Goal: Task Accomplishment & Management: Use online tool/utility

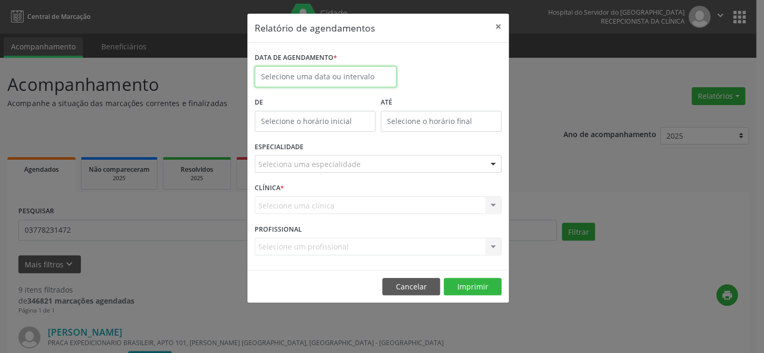
click at [307, 74] on input "text" at bounding box center [326, 76] width 142 height 21
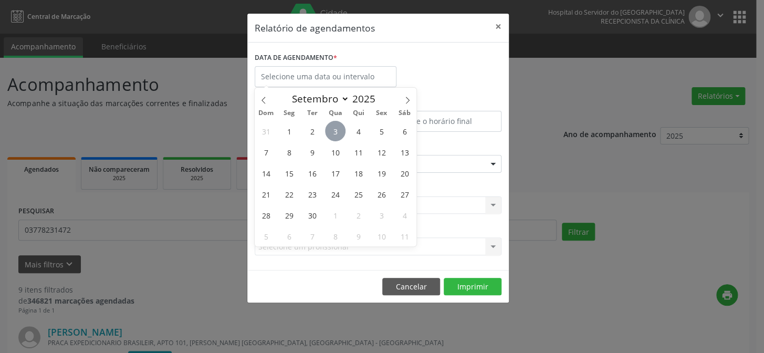
click at [335, 130] on span "3" at bounding box center [335, 131] width 20 height 20
type input "[DATE]"
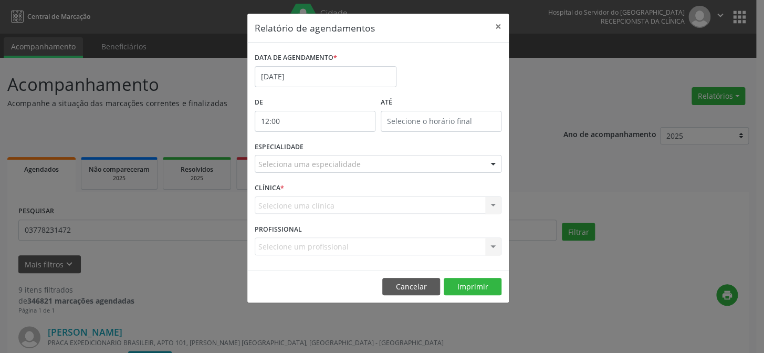
click at [333, 119] on input "12:00" at bounding box center [315, 121] width 121 height 21
click at [330, 152] on span at bounding box center [330, 148] width 7 height 11
type input "11:00"
type input "11"
click at [330, 152] on span at bounding box center [330, 148] width 7 height 11
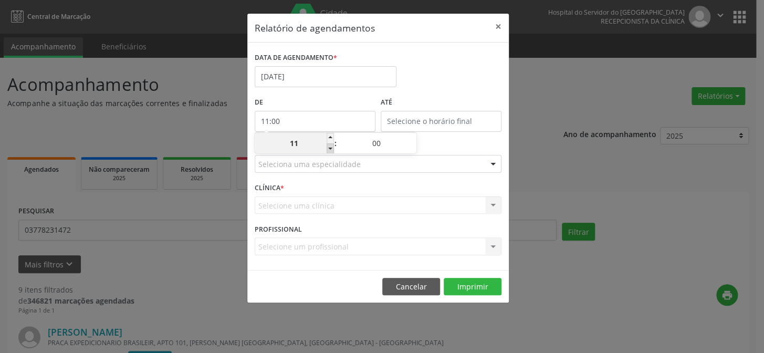
type input "10:00"
type input "10"
click at [330, 152] on span at bounding box center [330, 148] width 7 height 11
type input "09:00"
type input "09"
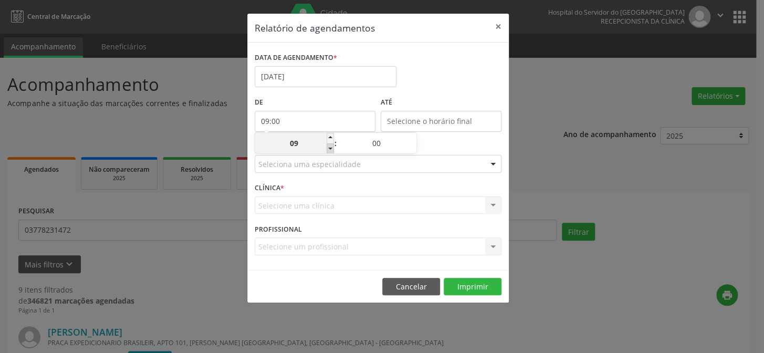
click at [330, 152] on span at bounding box center [330, 148] width 7 height 11
type input "08:00"
type input "08"
click at [330, 152] on span at bounding box center [330, 148] width 7 height 11
type input "07:00"
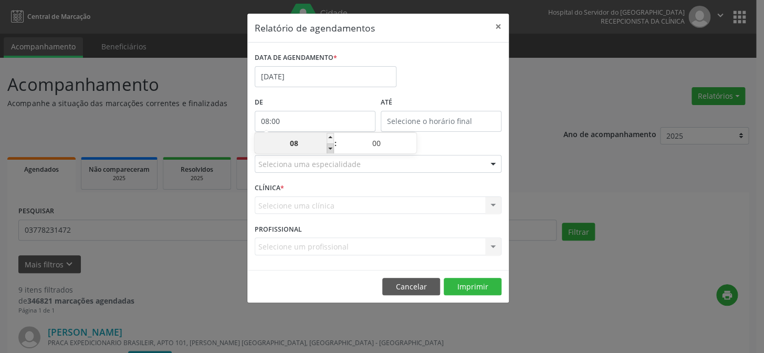
type input "07"
click at [330, 152] on span at bounding box center [330, 148] width 7 height 11
type input "06:00"
type input "06"
click at [330, 142] on span at bounding box center [330, 138] width 7 height 11
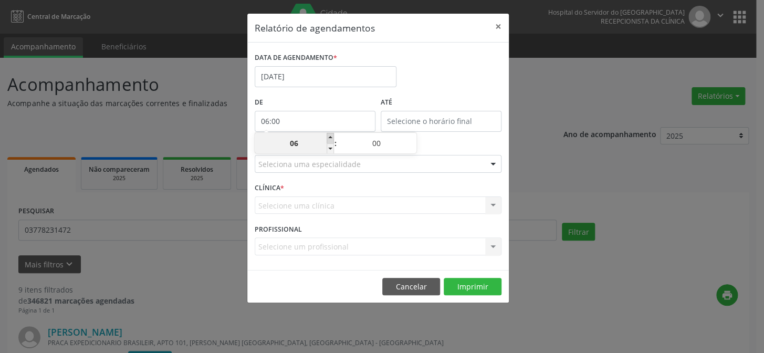
type input "07:00"
type input "07"
click at [330, 140] on span at bounding box center [330, 138] width 7 height 11
type input "08:00"
type input "08"
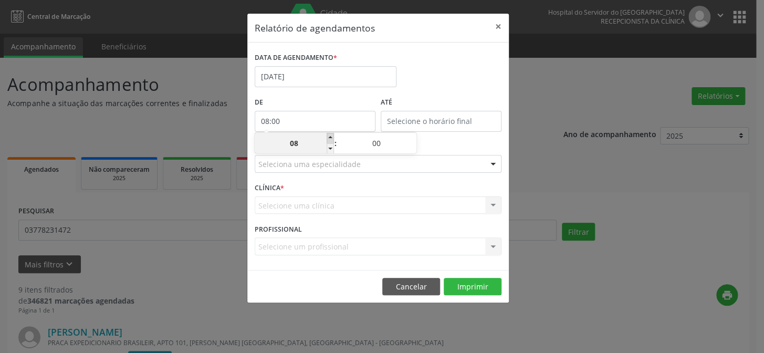
click at [330, 140] on span at bounding box center [330, 138] width 7 height 11
type input "09:00"
type input "09"
click at [330, 140] on span at bounding box center [330, 138] width 7 height 11
type input "10:00"
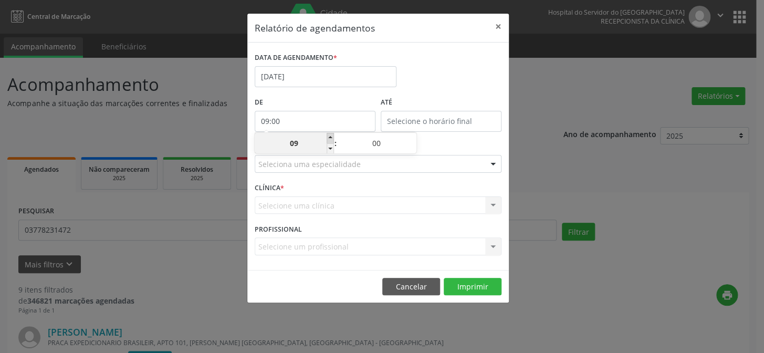
type input "10"
click at [330, 140] on span at bounding box center [330, 138] width 7 height 11
type input "11:00"
type input "11"
click at [330, 140] on span at bounding box center [330, 138] width 7 height 11
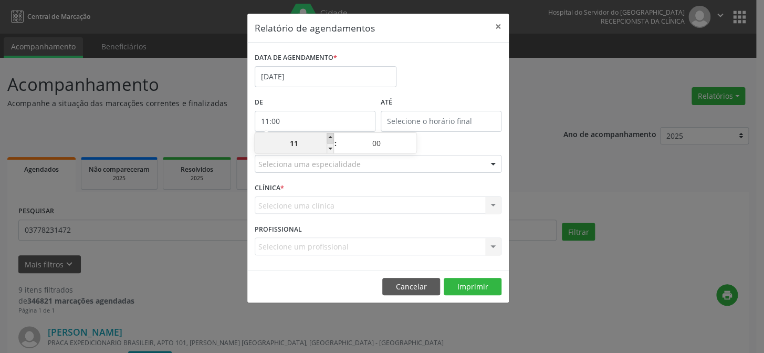
type input "12:00"
type input "12"
click at [330, 140] on span at bounding box center [330, 138] width 7 height 11
type input "13:00"
type input "13"
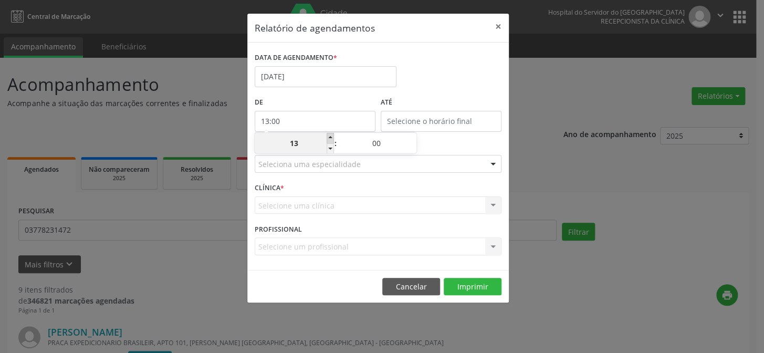
click at [330, 140] on span at bounding box center [330, 138] width 7 height 11
type input "14:00"
type input "14"
click at [331, 137] on span at bounding box center [330, 138] width 7 height 11
type input "15:00"
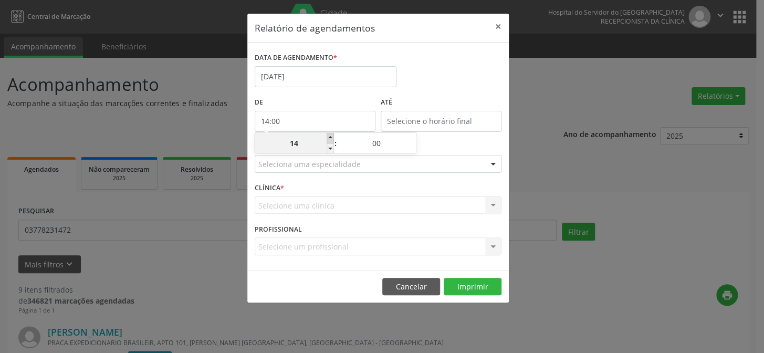
type input "15"
click at [331, 137] on span at bounding box center [330, 138] width 7 height 11
type input "16:00"
type input "16"
click at [428, 91] on div "DATA DE AGENDAMENTO * [DATE]" at bounding box center [378, 72] width 252 height 45
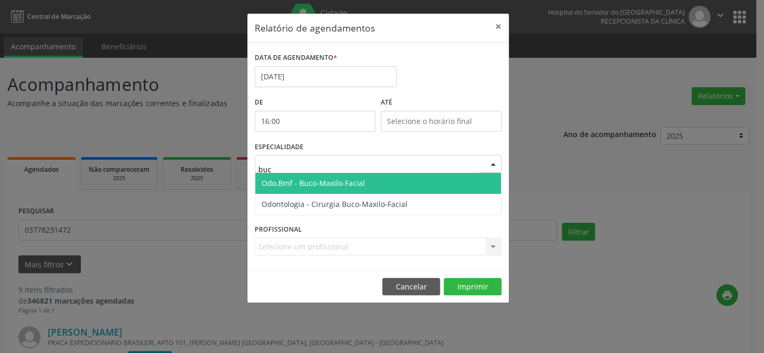
type input "buco"
click at [465, 187] on span "Odo.Bmf - Buco-Maxilo-Facial" at bounding box center [378, 183] width 246 height 21
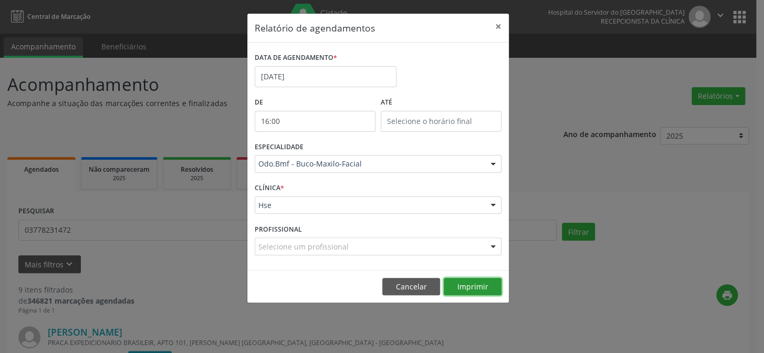
click at [476, 289] on button "Imprimir" at bounding box center [473, 287] width 58 height 18
click at [307, 117] on input "16:00" at bounding box center [315, 121] width 121 height 21
click at [329, 139] on span at bounding box center [330, 138] width 7 height 11
type input "17:00"
type input "17"
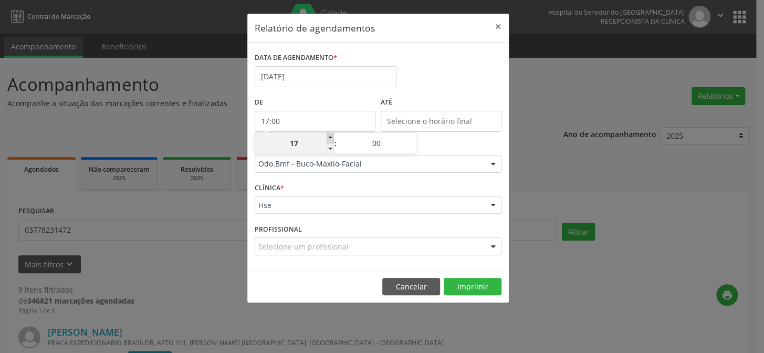
click at [329, 139] on span at bounding box center [330, 138] width 7 height 11
type input "18:00"
type input "18"
click at [329, 139] on span at bounding box center [330, 138] width 7 height 11
type input "19:00"
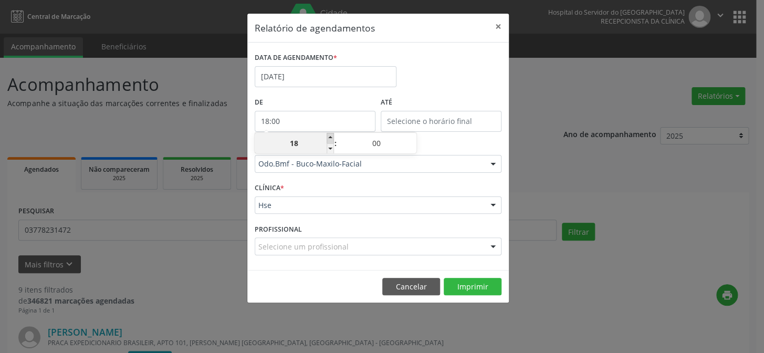
type input "19"
click at [330, 147] on span at bounding box center [330, 148] width 7 height 11
type input "18:00"
type input "18"
click at [330, 147] on span at bounding box center [330, 148] width 7 height 11
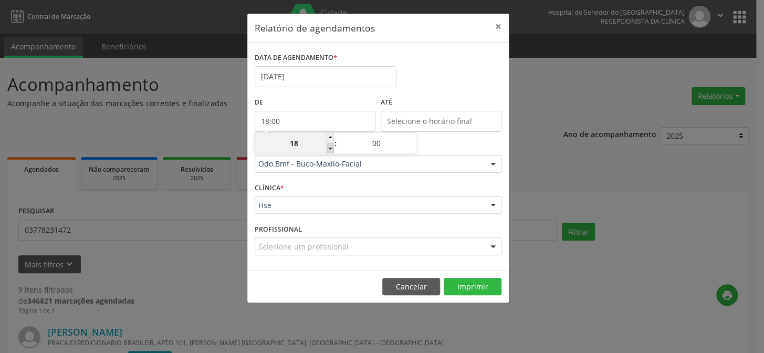
type input "17:00"
type input "17"
click at [330, 147] on span at bounding box center [330, 148] width 7 height 11
type input "16:00"
type input "16"
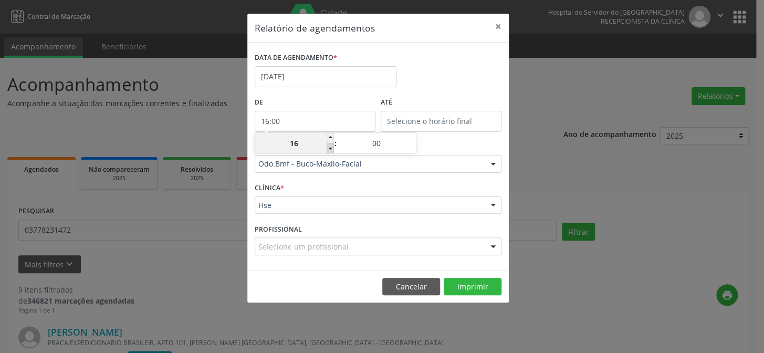
click at [330, 147] on span at bounding box center [330, 148] width 7 height 11
type input "15:00"
type input "15"
click at [330, 147] on span at bounding box center [330, 148] width 7 height 11
type input "14:00"
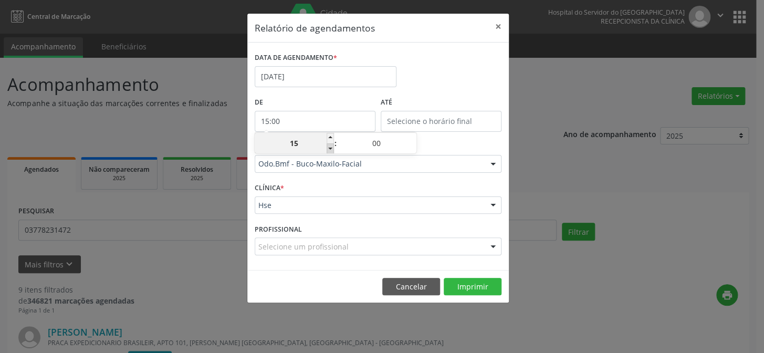
type input "14"
click at [330, 147] on span at bounding box center [330, 148] width 7 height 11
type input "13:00"
type input "13"
click at [330, 147] on span at bounding box center [330, 148] width 7 height 11
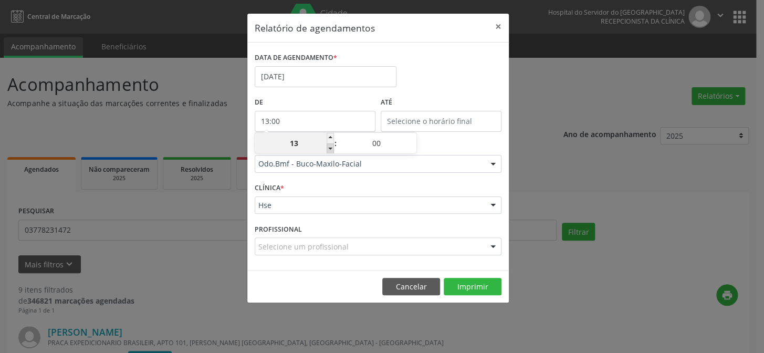
type input "12:00"
type input "12"
click at [330, 147] on span at bounding box center [330, 148] width 7 height 11
type input "11:00"
type input "11"
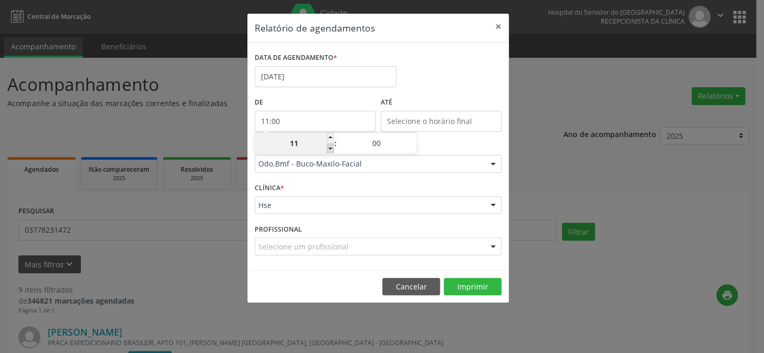
click at [330, 147] on span at bounding box center [330, 148] width 7 height 11
type input "10:00"
type input "10"
click at [330, 147] on span at bounding box center [330, 148] width 7 height 11
type input "09:00"
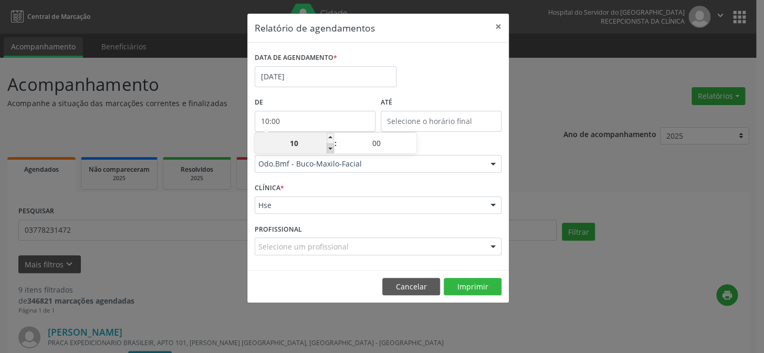
type input "09"
click at [330, 147] on span at bounding box center [330, 148] width 7 height 11
type input "08:00"
type input "08"
click at [330, 147] on span at bounding box center [330, 148] width 7 height 11
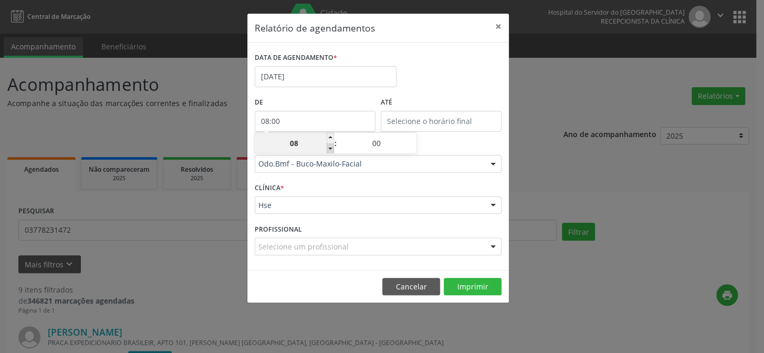
type input "07:00"
type input "07"
click at [498, 27] on button "×" at bounding box center [498, 27] width 21 height 26
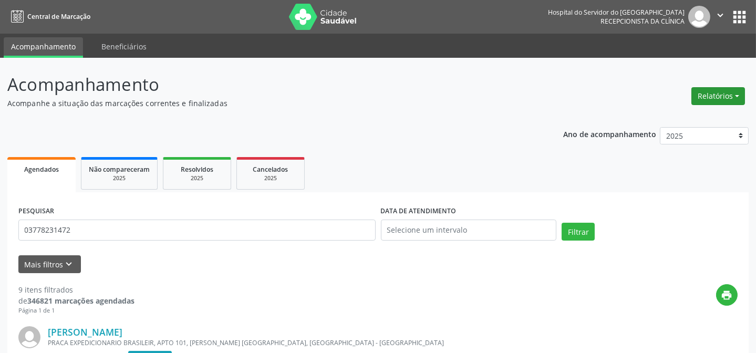
drag, startPoint x: 714, startPoint y: 91, endPoint x: 708, endPoint y: 96, distance: 7.8
click at [714, 91] on button "Relatórios" at bounding box center [718, 96] width 54 height 18
click at [659, 120] on link "Agendamentos" at bounding box center [688, 118] width 113 height 15
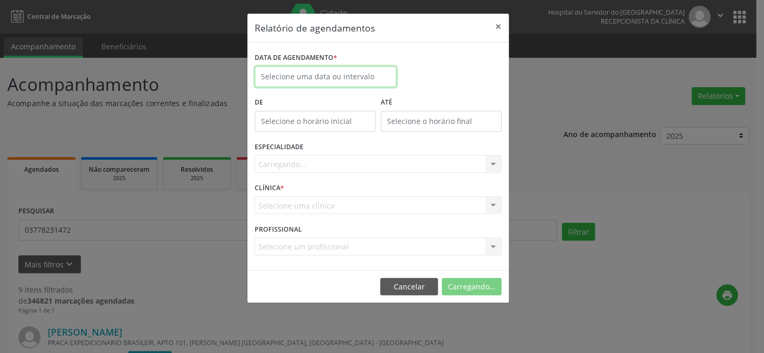
click at [338, 73] on input "text" at bounding box center [326, 76] width 142 height 21
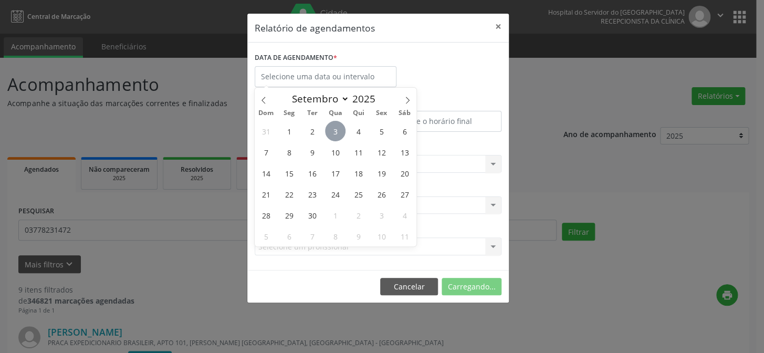
click at [334, 132] on span "3" at bounding box center [335, 131] width 20 height 20
type input "[DATE]"
click at [334, 132] on span "3" at bounding box center [335, 131] width 20 height 20
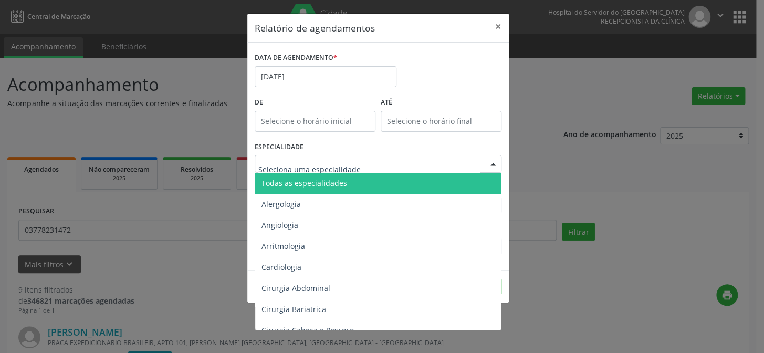
click at [331, 170] on div at bounding box center [378, 164] width 247 height 18
click at [335, 181] on span "Todas as especialidades" at bounding box center [304, 183] width 86 height 10
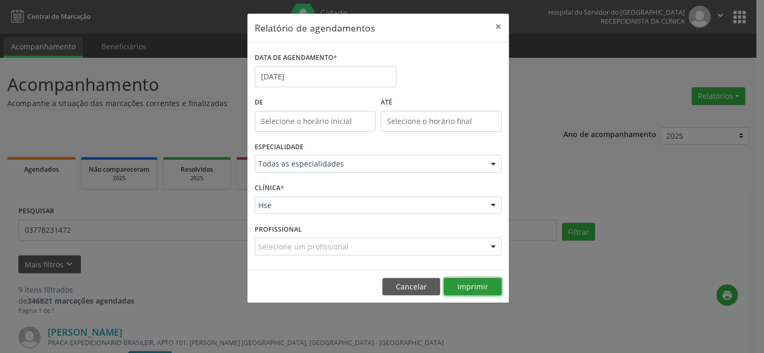
click at [477, 287] on button "Imprimir" at bounding box center [473, 287] width 58 height 18
click at [496, 22] on button "×" at bounding box center [498, 27] width 21 height 26
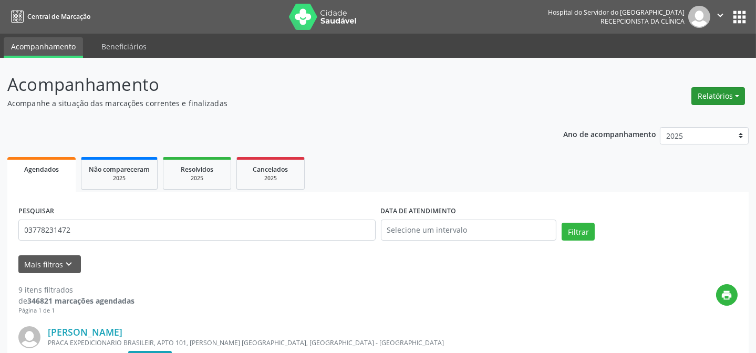
click at [734, 99] on button "Relatórios" at bounding box center [718, 96] width 54 height 18
click at [657, 118] on link "Agendamentos" at bounding box center [688, 118] width 113 height 15
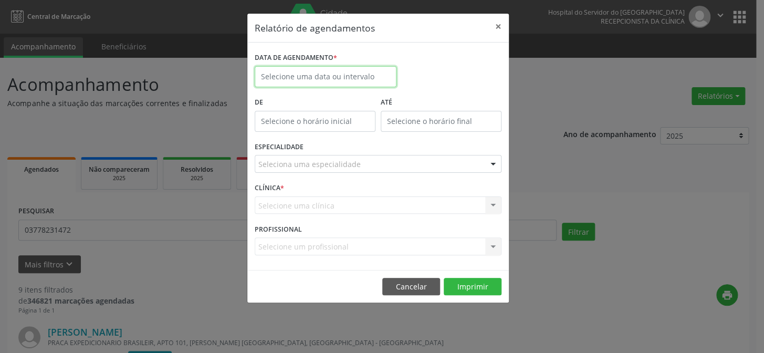
click at [309, 74] on input "text" at bounding box center [326, 76] width 142 height 21
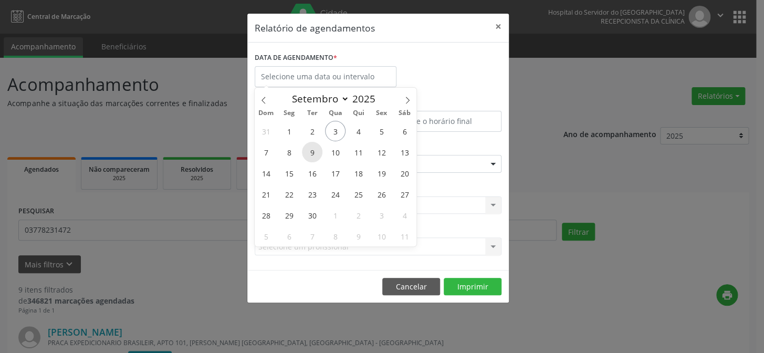
click at [312, 153] on span "9" at bounding box center [312, 152] width 20 height 20
type input "09/09/2025"
click at [312, 153] on span "9" at bounding box center [312, 152] width 20 height 20
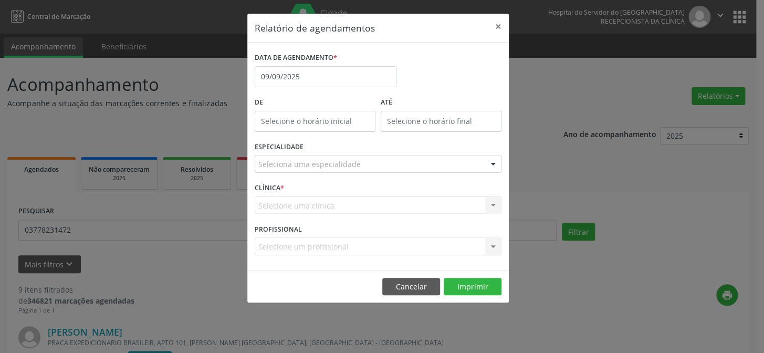
click at [312, 153] on div "ESPECIALIDADE Seleciona uma especialidade Todas as especialidades Alergologia A…" at bounding box center [378, 159] width 252 height 41
click at [311, 156] on div "Seleciona uma especialidade" at bounding box center [378, 164] width 247 height 18
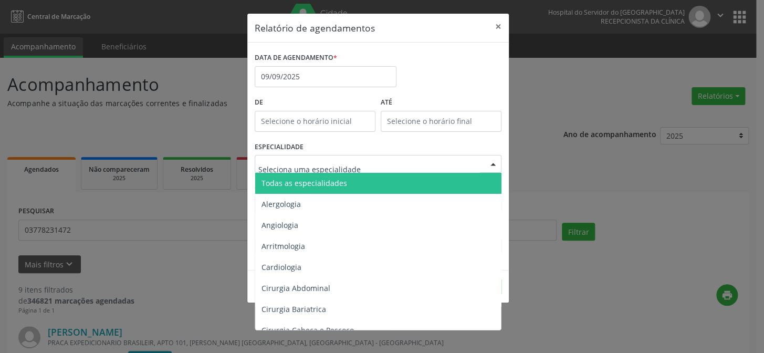
click at [313, 186] on span "Todas as especialidades" at bounding box center [304, 183] width 86 height 10
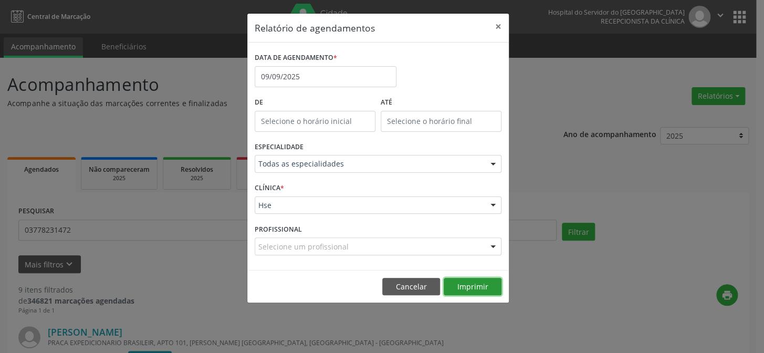
click at [472, 283] on button "Imprimir" at bounding box center [473, 287] width 58 height 18
click at [302, 76] on input "09/09/2025" at bounding box center [326, 76] width 142 height 21
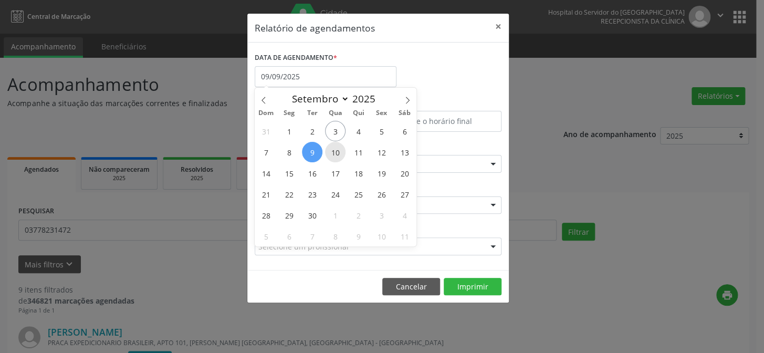
click at [333, 152] on span "10" at bounding box center [335, 152] width 20 height 20
type input "[DATE]"
click at [333, 152] on span "10" at bounding box center [335, 152] width 20 height 20
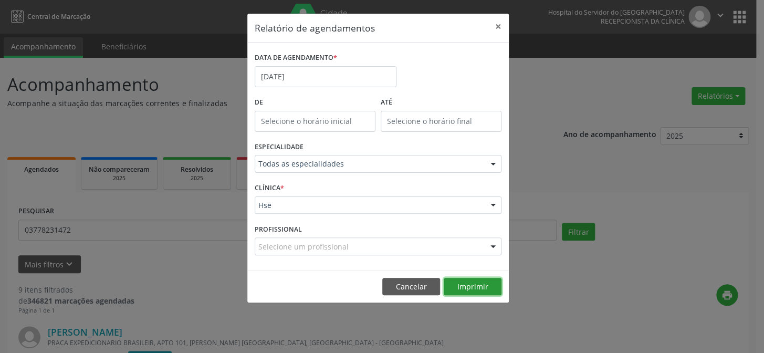
click at [473, 289] on button "Imprimir" at bounding box center [473, 287] width 58 height 18
